Goal: Communication & Community: Answer question/provide support

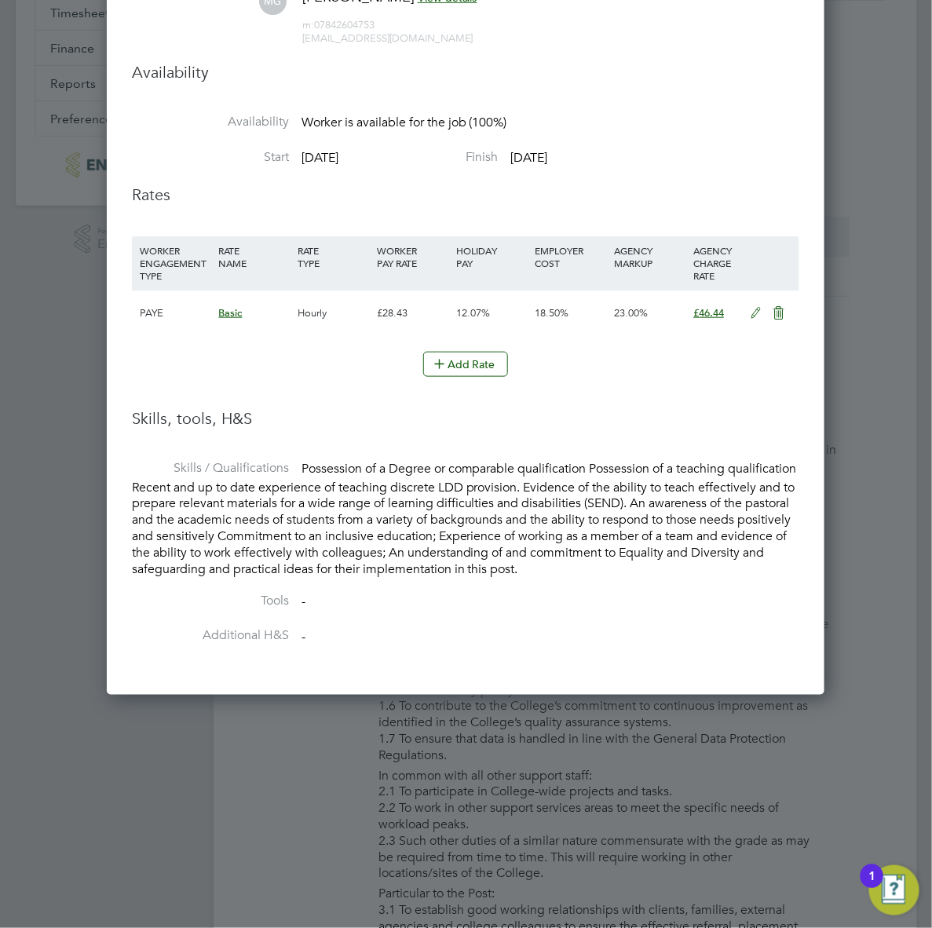
scroll to position [318, 0]
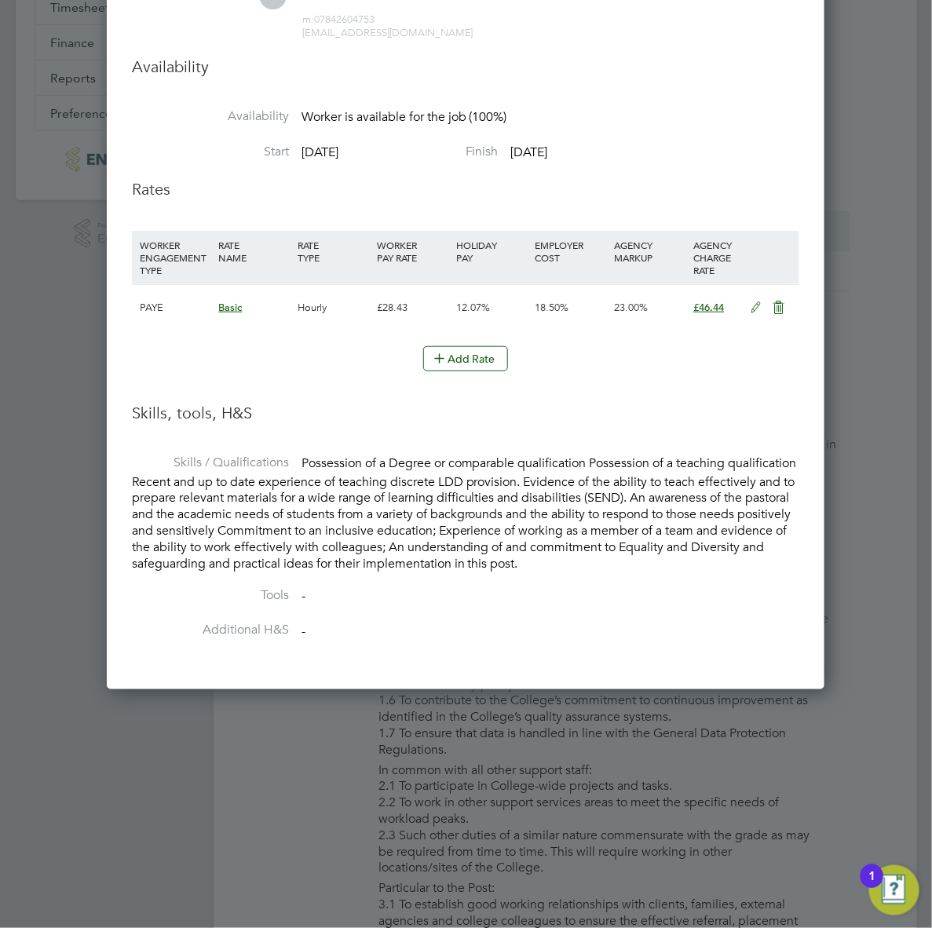
click at [16, 612] on div at bounding box center [466, 464] width 932 height 928
click at [374, 702] on div at bounding box center [466, 464] width 932 height 928
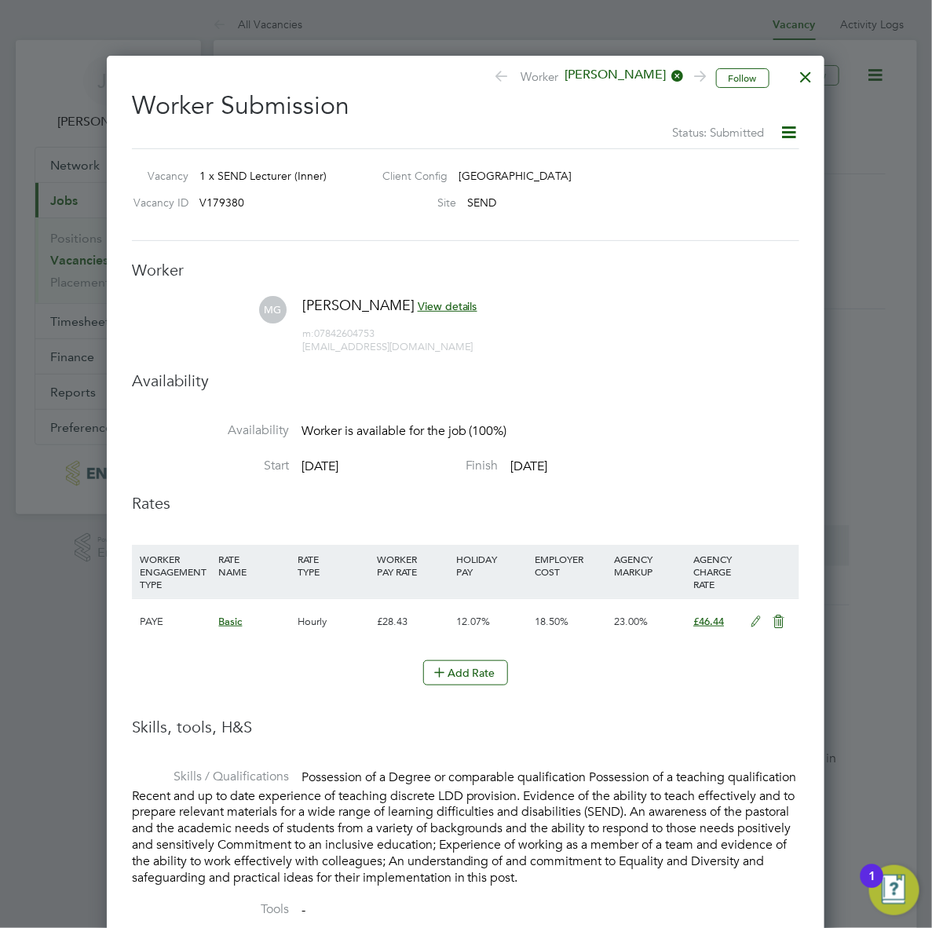
scroll to position [0, 0]
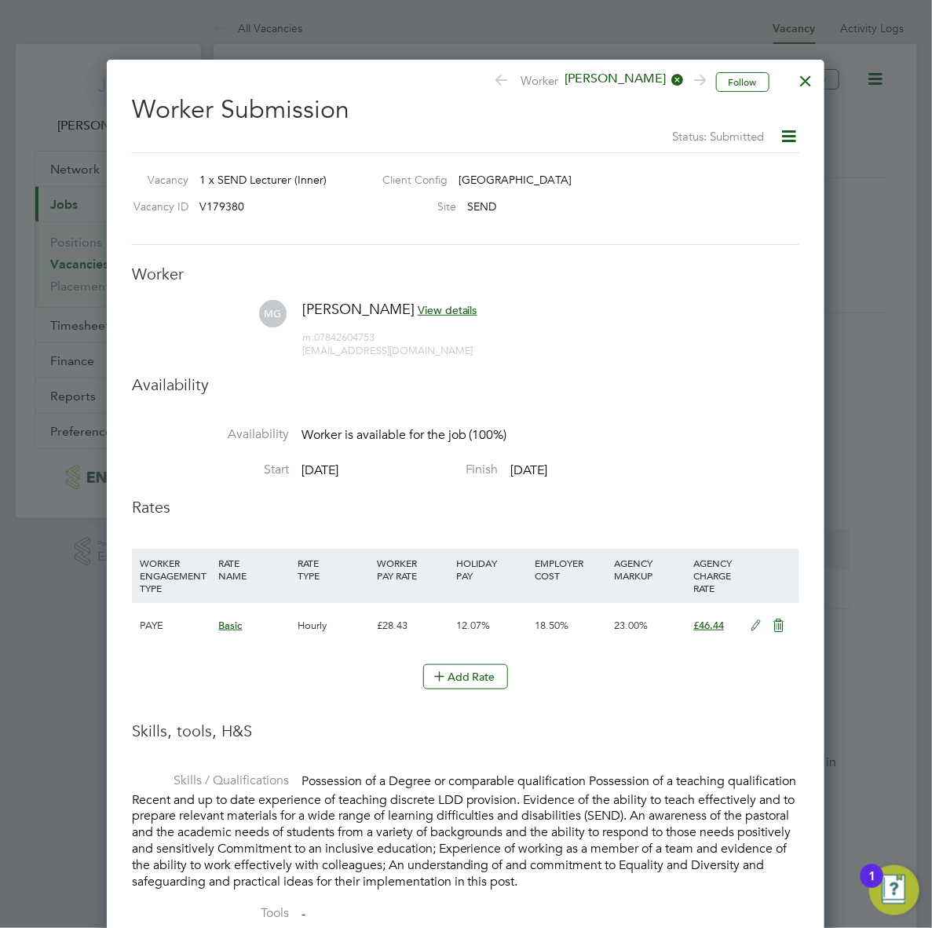
click at [802, 73] on div at bounding box center [806, 77] width 28 height 28
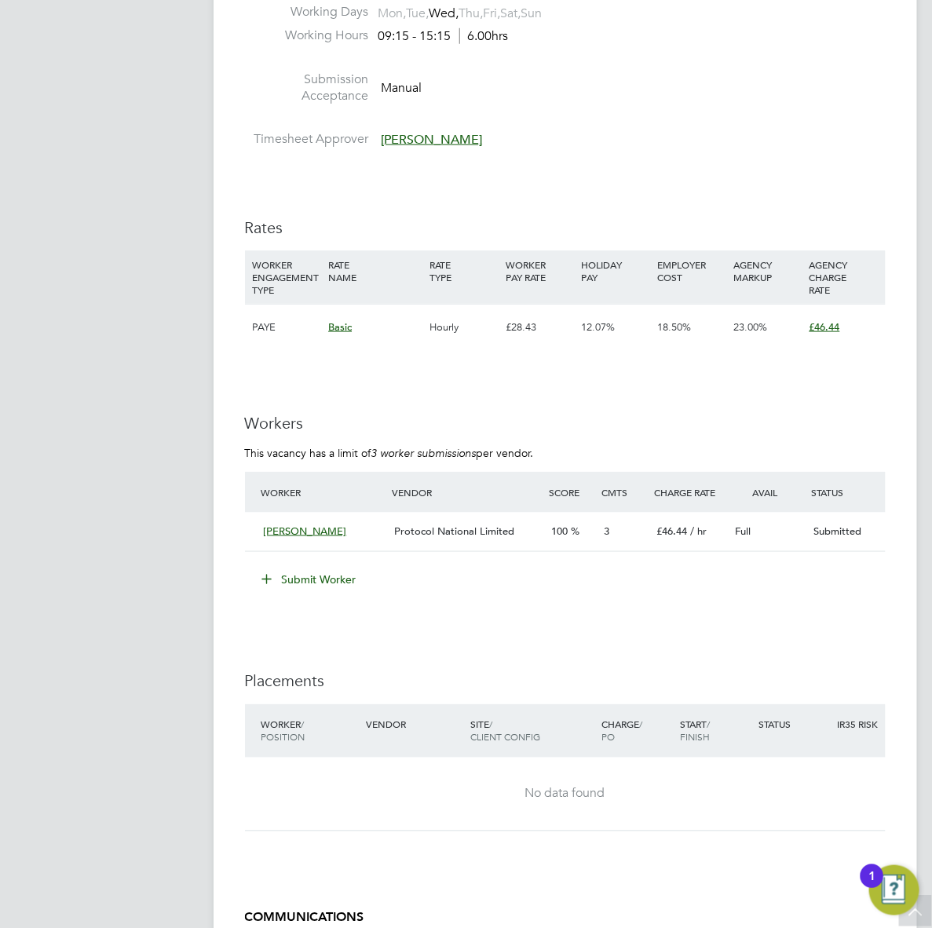
scroll to position [2574, 0]
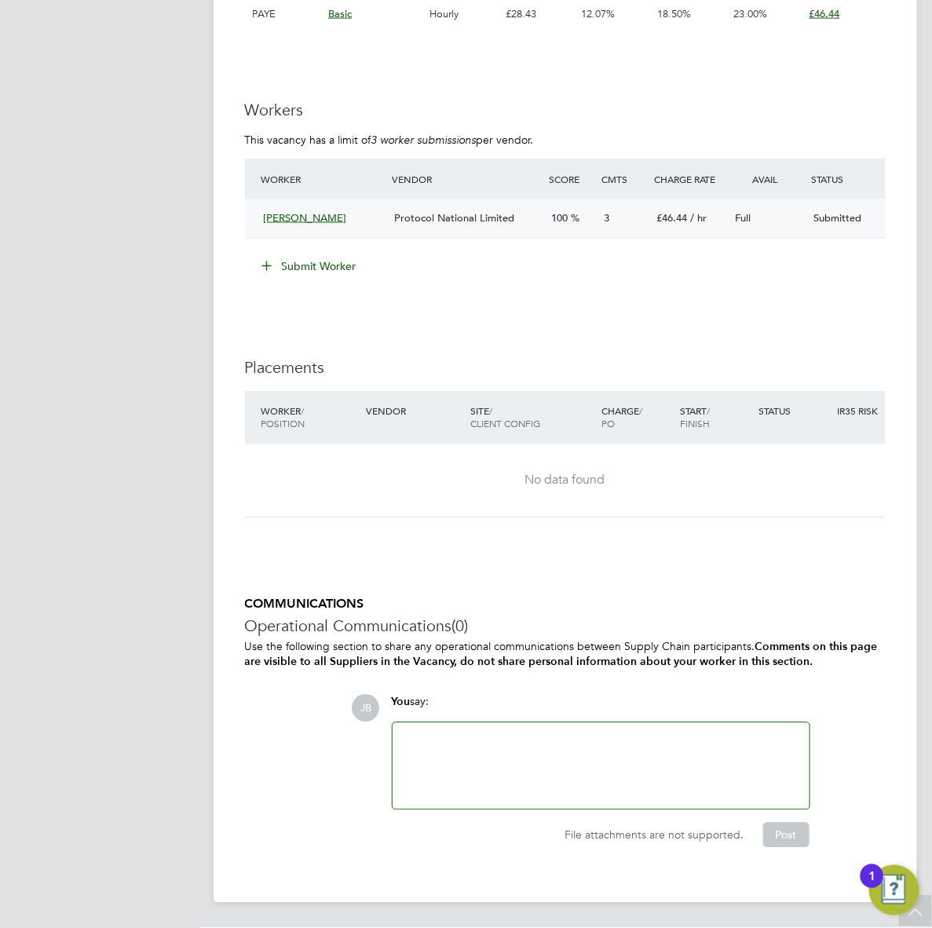
click at [512, 220] on span "Protocol National Limited" at bounding box center [454, 217] width 120 height 13
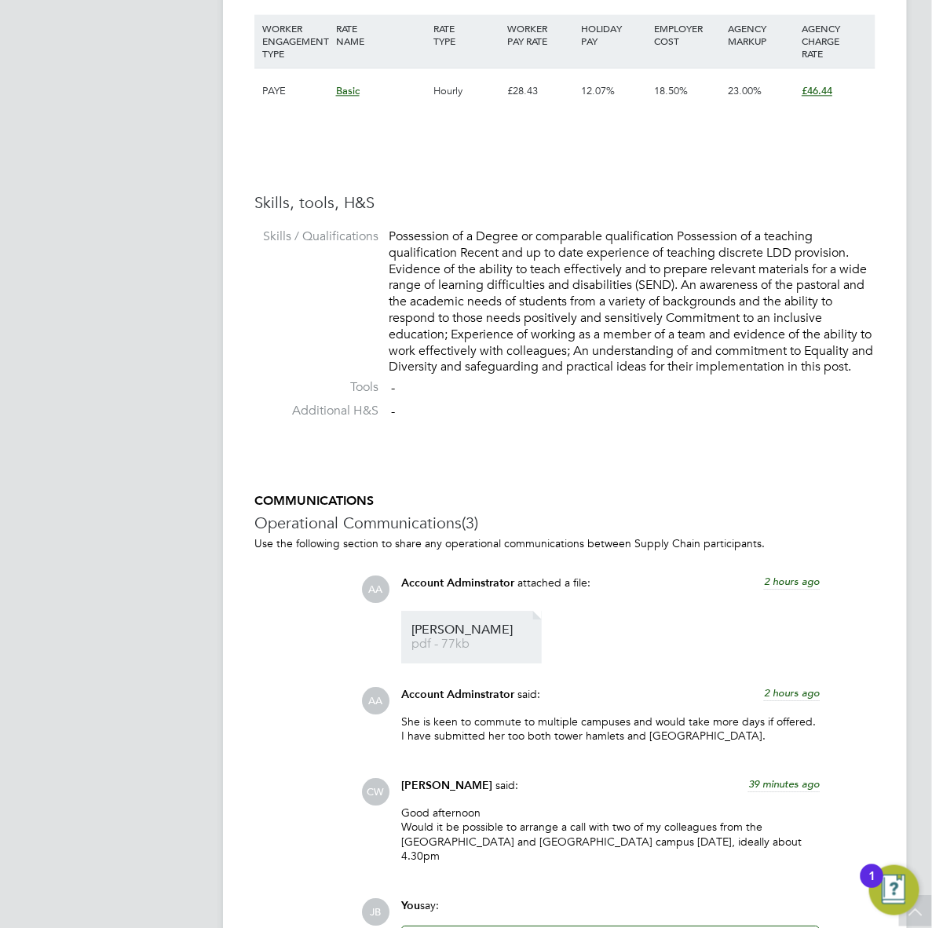
scroll to position [1390, 0]
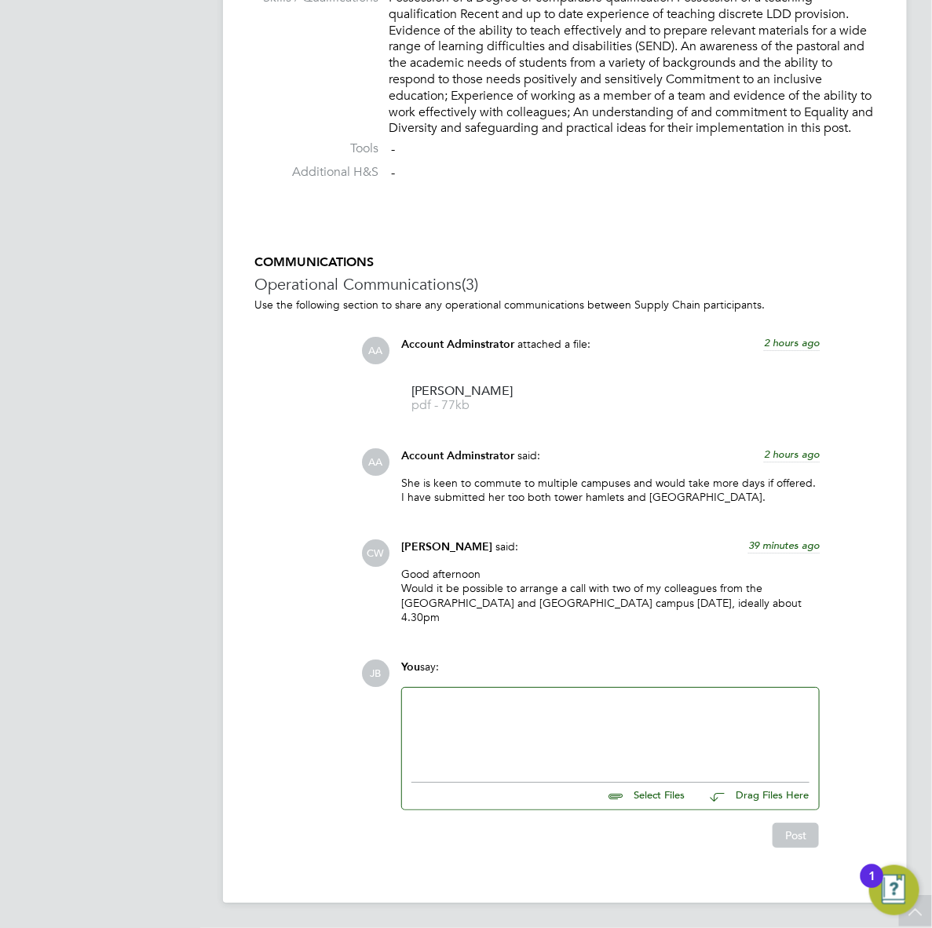
click at [501, 714] on div at bounding box center [610, 730] width 398 height 67
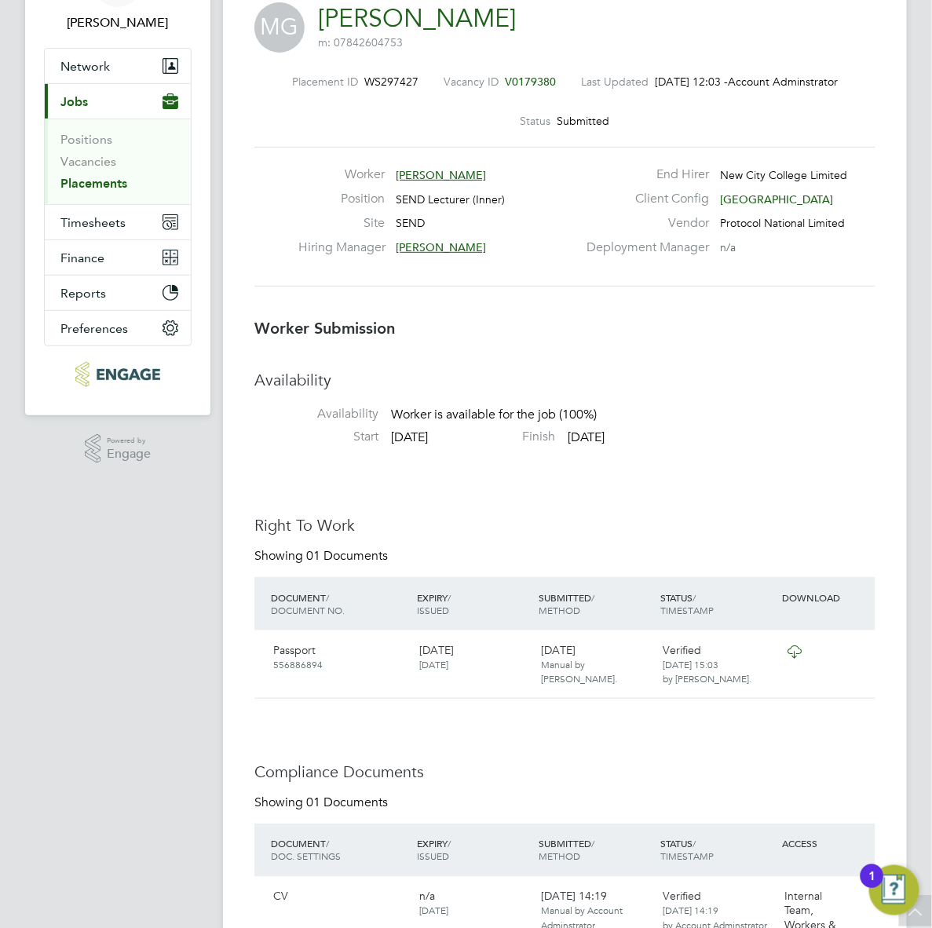
scroll to position [0, 0]
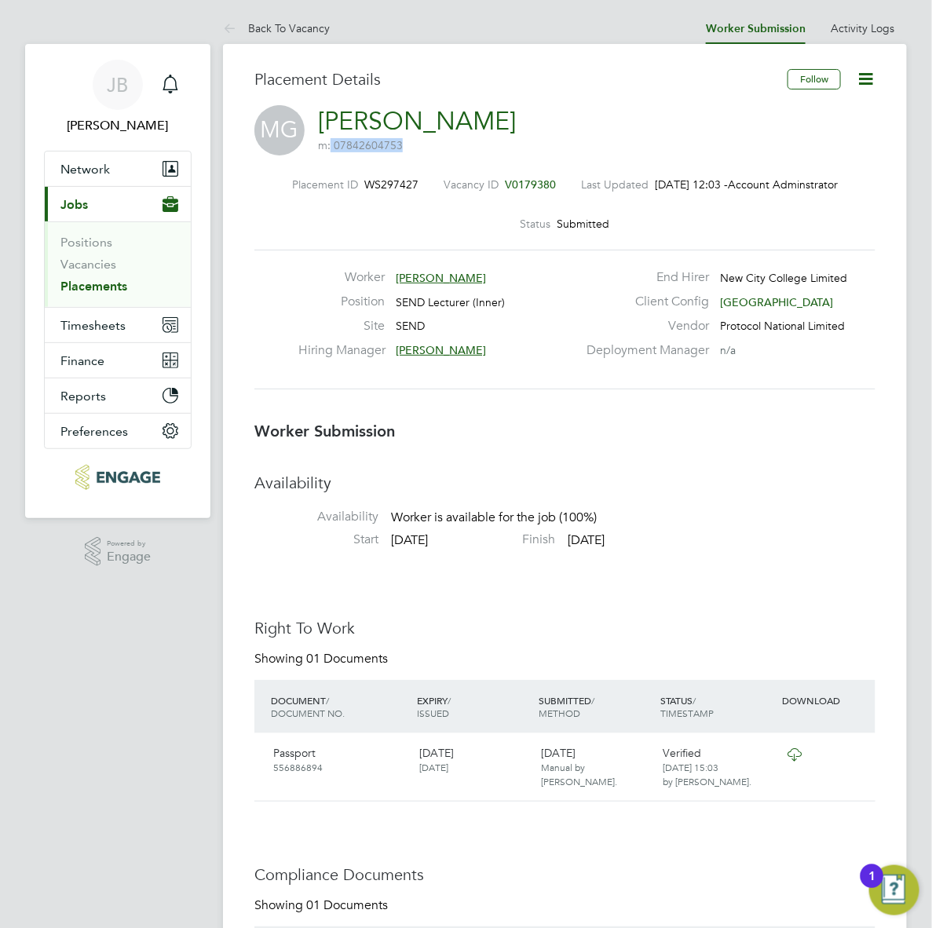
drag, startPoint x: 414, startPoint y: 142, endPoint x: 331, endPoint y: 142, distance: 83.2
click at [331, 142] on span "m: 07842604753" at bounding box center [417, 145] width 198 height 14
drag, startPoint x: 331, startPoint y: 142, endPoint x: 339, endPoint y: 143, distance: 7.9
copy span "07842604753"
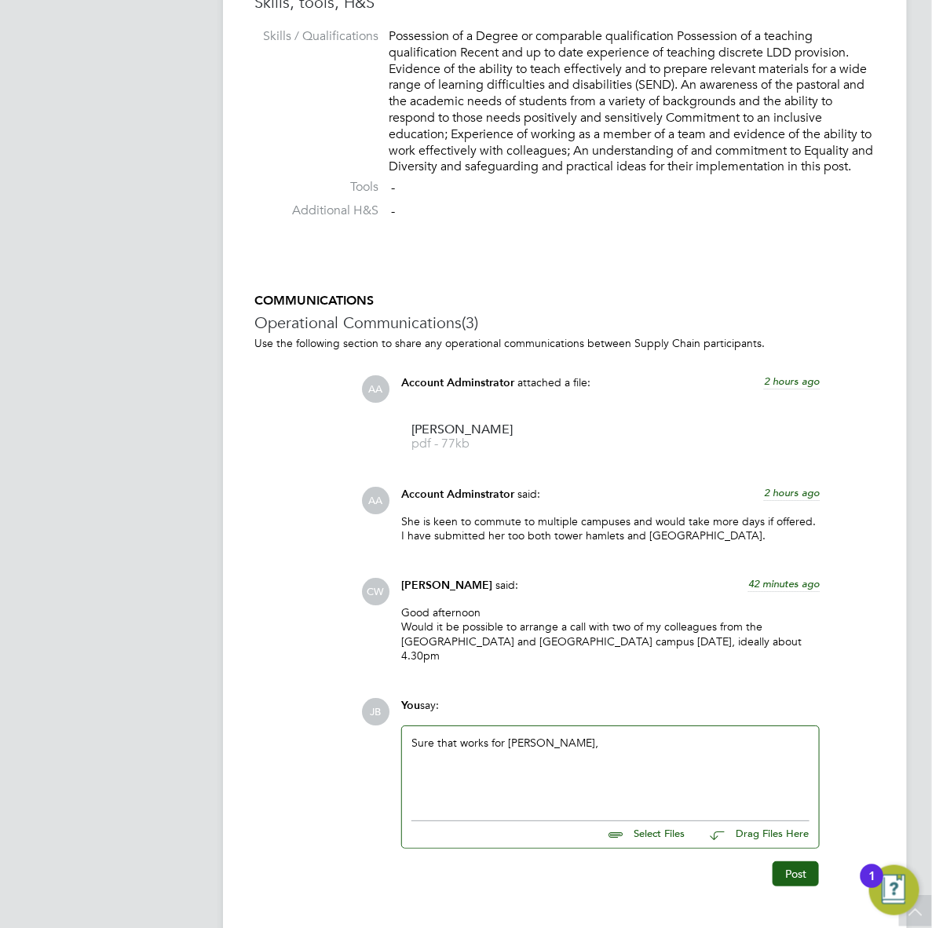
scroll to position [1390, 0]
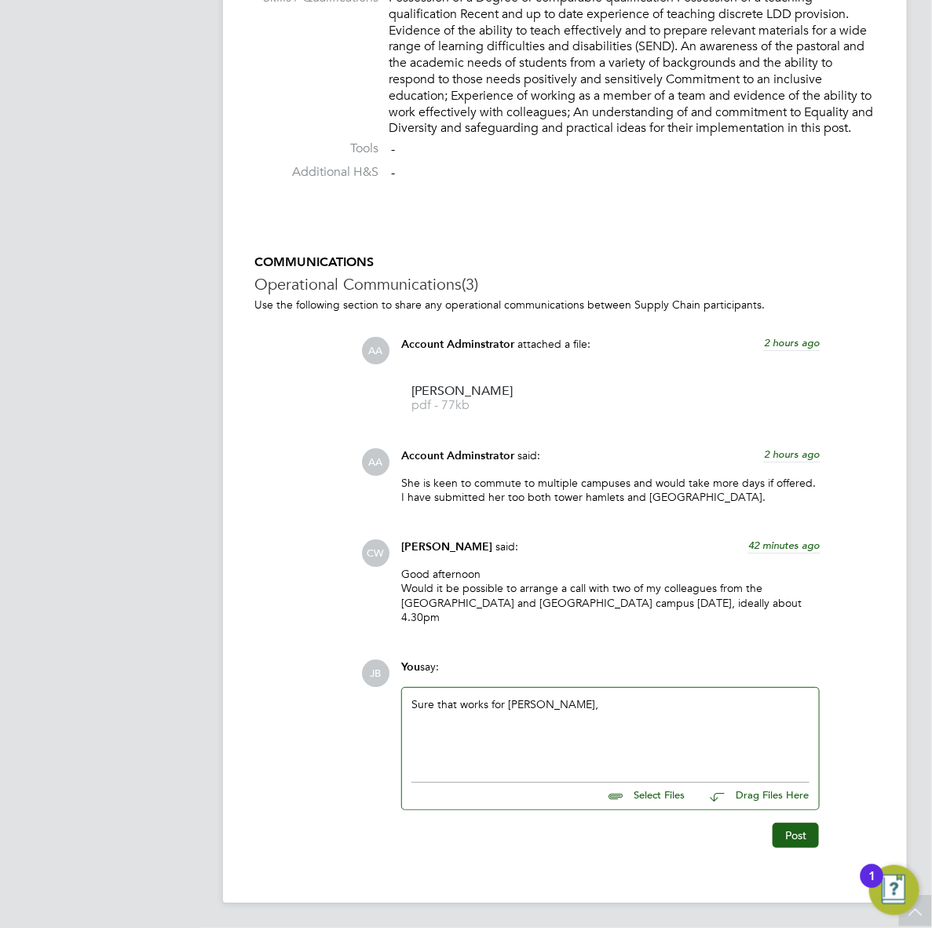
click at [585, 693] on div "Sure that works for [PERSON_NAME]," at bounding box center [610, 731] width 417 height 86
click at [598, 710] on div "Sure that works for [PERSON_NAME]," at bounding box center [610, 730] width 398 height 67
click at [569, 746] on div "Sure that works for [PERSON_NAME]. 07842604753 this is the best number for her …" at bounding box center [610, 730] width 398 height 67
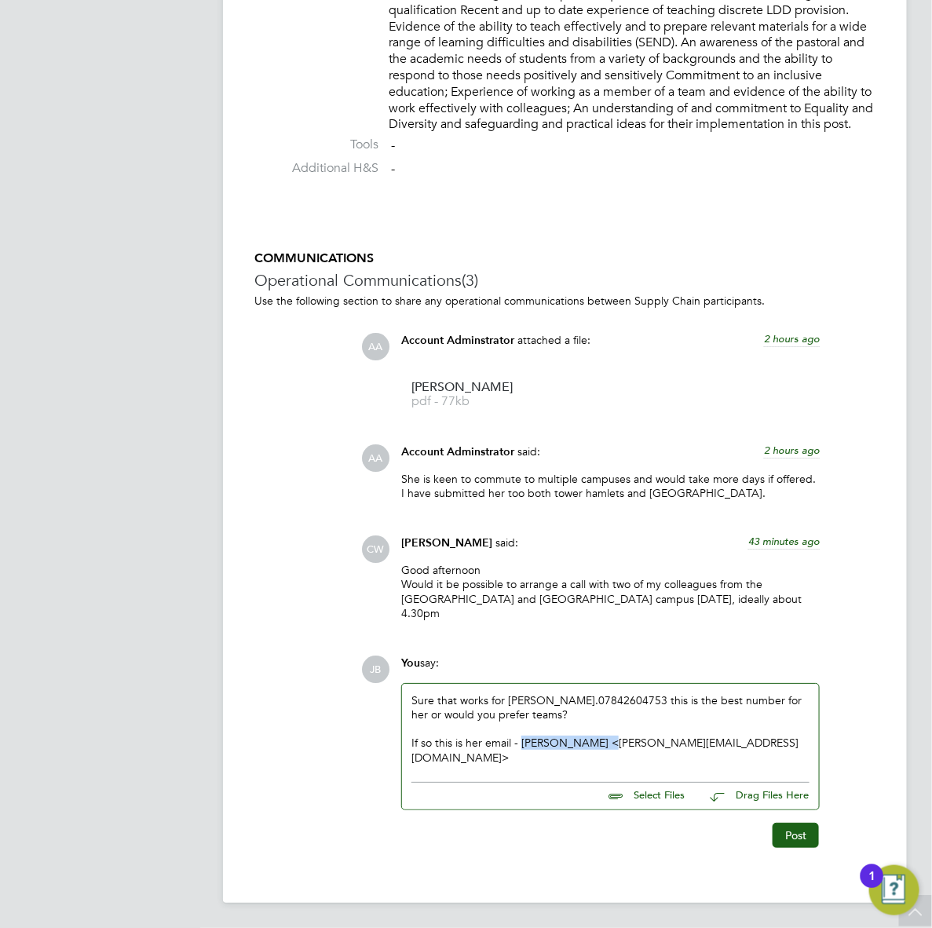
drag, startPoint x: 604, startPoint y: 748, endPoint x: 520, endPoint y: 743, distance: 84.1
click at [520, 743] on div "Sure that works for [PERSON_NAME]. 07842604753 this is the best number for her …" at bounding box center [610, 728] width 398 height 71
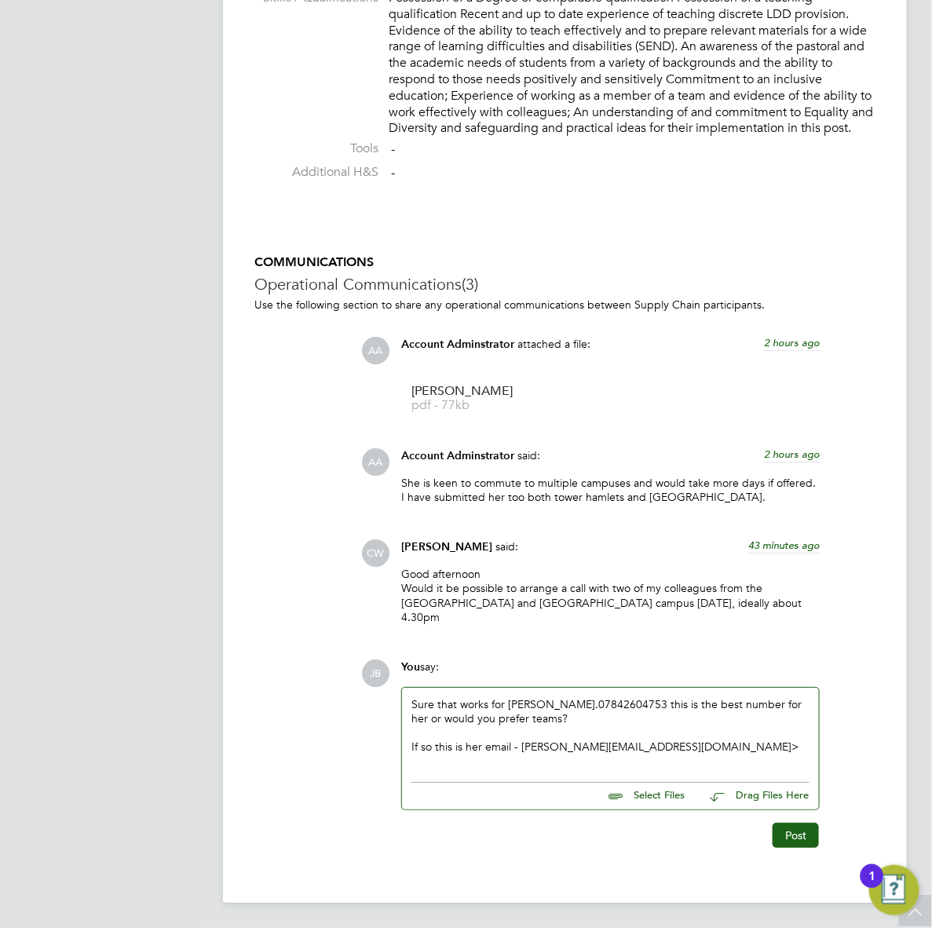
click at [683, 747] on div "Sure that works for [PERSON_NAME]. 07842604753 this is the best number for her …" at bounding box center [610, 730] width 398 height 67
click at [782, 830] on button "Post" at bounding box center [795, 835] width 46 height 25
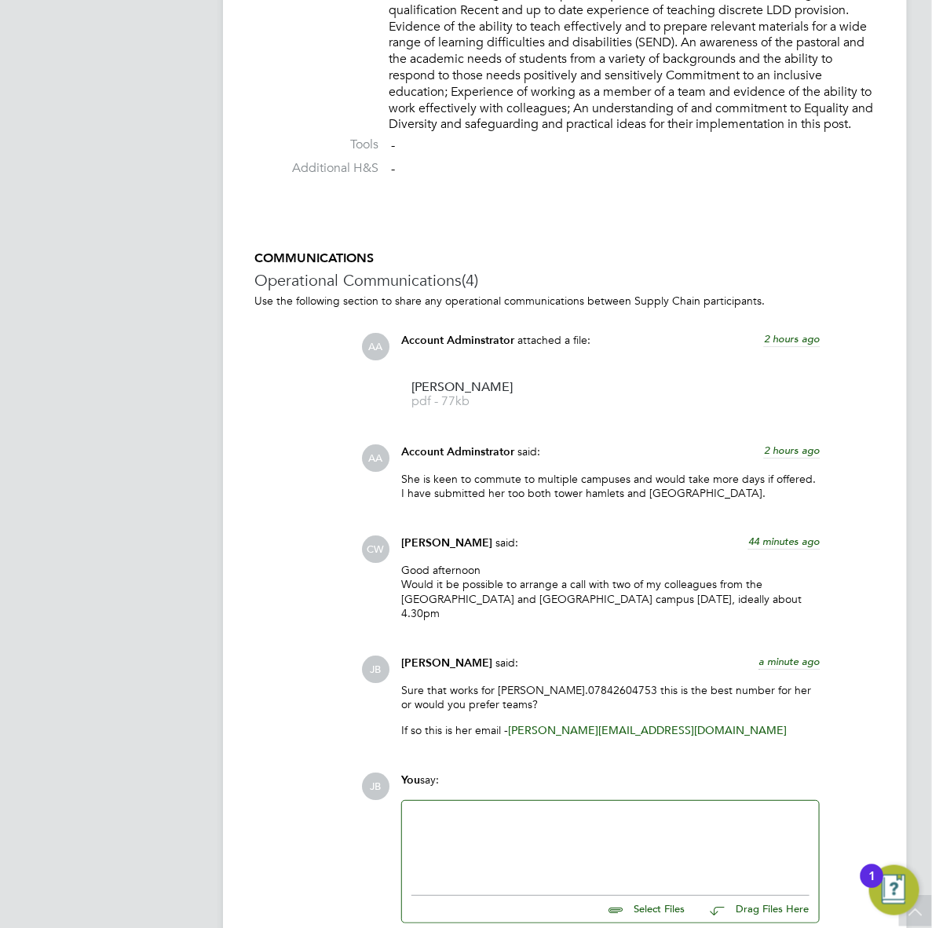
click at [487, 772] on div "COMMUNICATIONS Operational Communications (4) Use the following section to shar…" at bounding box center [564, 605] width 621 height 711
click at [510, 775] on div "COMMUNICATIONS Operational Communications (4) Use the following section to shar…" at bounding box center [564, 605] width 621 height 711
click at [510, 761] on div "COMMUNICATIONS Operational Communications (4) Use the following section to shar…" at bounding box center [564, 605] width 621 height 711
click at [504, 711] on p "Sure that works for [PERSON_NAME].07842604753 this is the best number for her o…" at bounding box center [610, 697] width 418 height 28
click at [509, 750] on div "Sure that works for [PERSON_NAME].07842604753 this is the best number for her o…" at bounding box center [610, 716] width 418 height 67
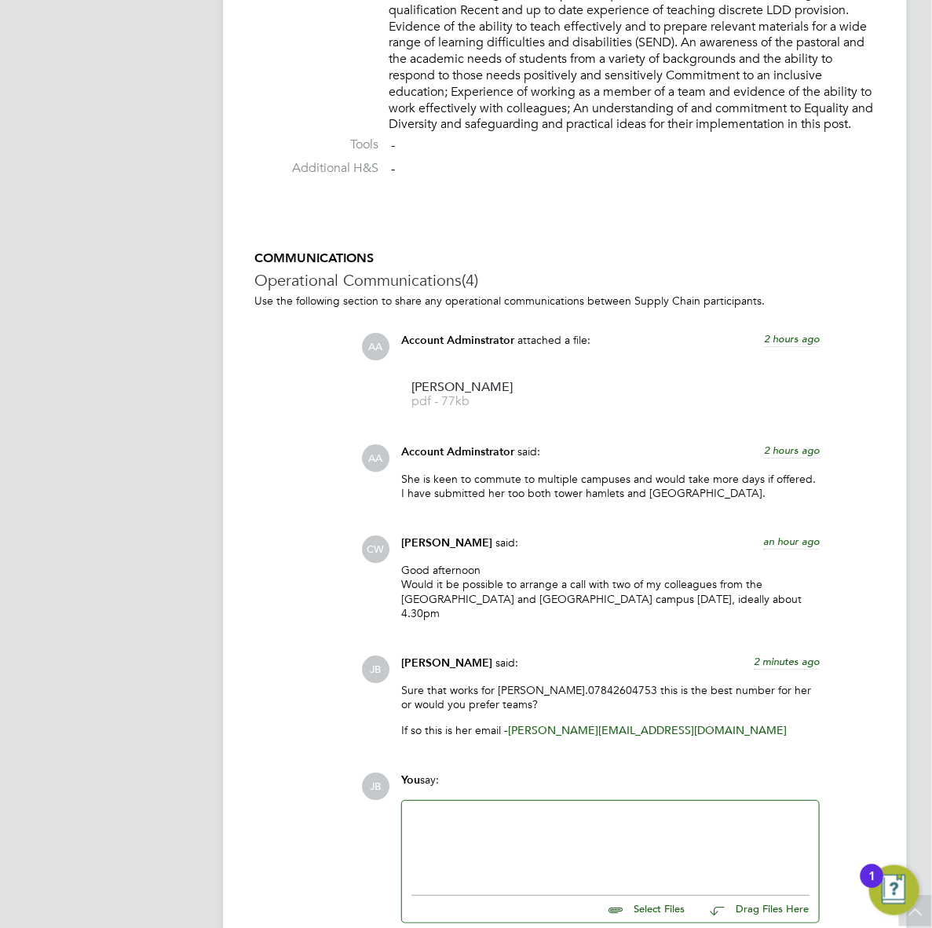
click at [500, 704] on p "Sure that works for [PERSON_NAME].07842604753 this is the best number for her o…" at bounding box center [610, 697] width 418 height 28
click at [505, 742] on div "Sure that works for [PERSON_NAME].07842604753 this is the best number for her o…" at bounding box center [610, 716] width 418 height 67
click at [594, 625] on div "Good afternoon Would it be possible to arrange a call with two of my colleagues…" at bounding box center [610, 597] width 418 height 69
drag, startPoint x: 512, startPoint y: 618, endPoint x: 440, endPoint y: 618, distance: 71.4
click at [440, 618] on p "Good afternoon Would it be possible to arrange a call with two of my colleagues…" at bounding box center [610, 591] width 418 height 57
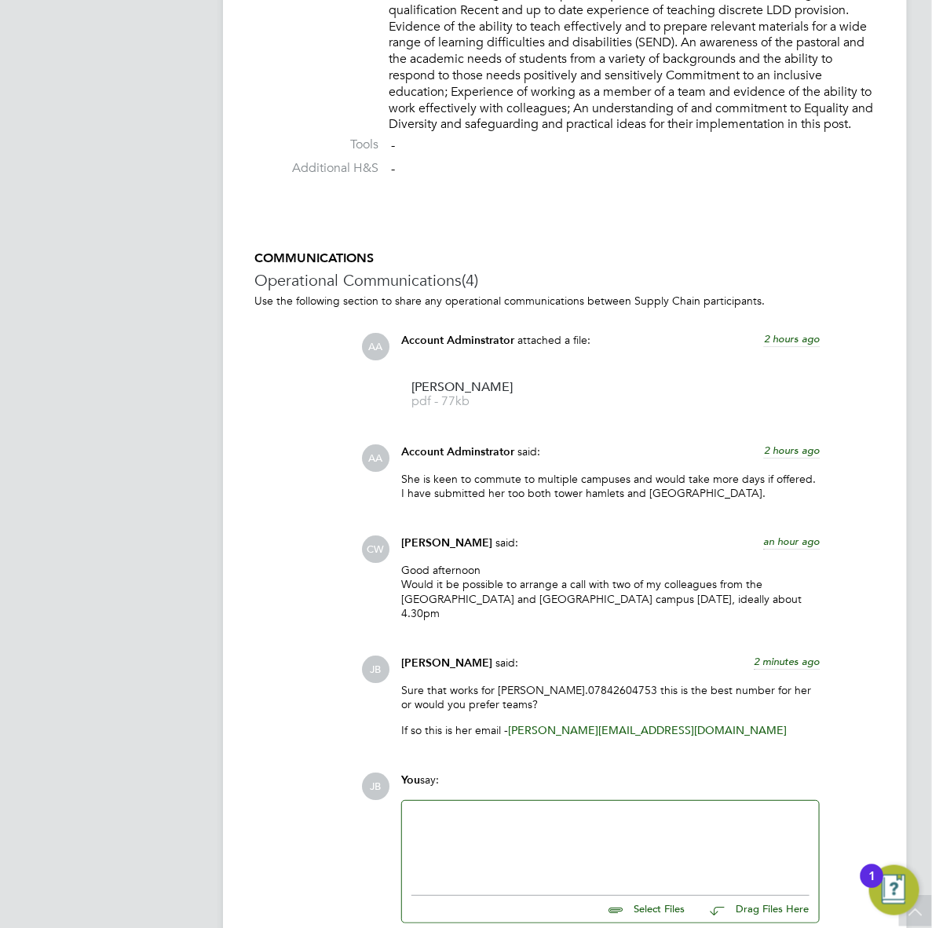
drag, startPoint x: 440, startPoint y: 618, endPoint x: 605, endPoint y: 657, distance: 169.4
click at [605, 657] on div "AA Account Adminstrator attached a file: 2 hours ago [PERSON_NAME] pdf - 77kb A…" at bounding box center [618, 541] width 514 height 417
click at [601, 791] on div "You say:" at bounding box center [610, 785] width 418 height 27
